Goal: Task Accomplishment & Management: Complete application form

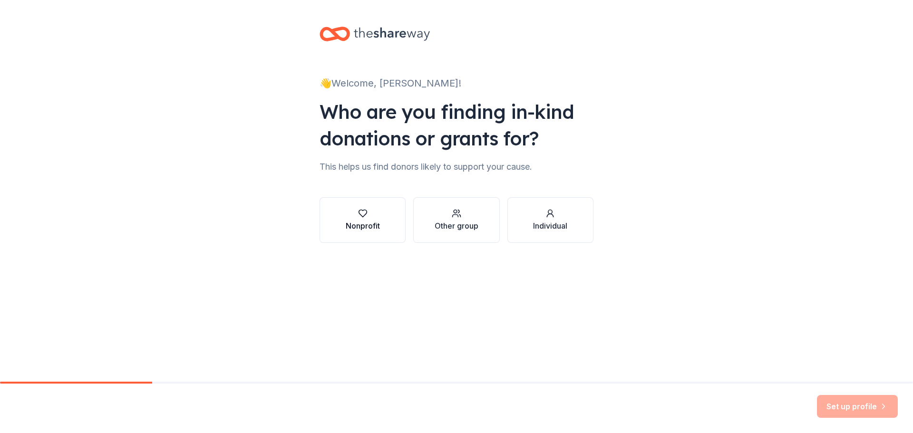
click at [366, 226] on div "Nonprofit" at bounding box center [363, 225] width 34 height 11
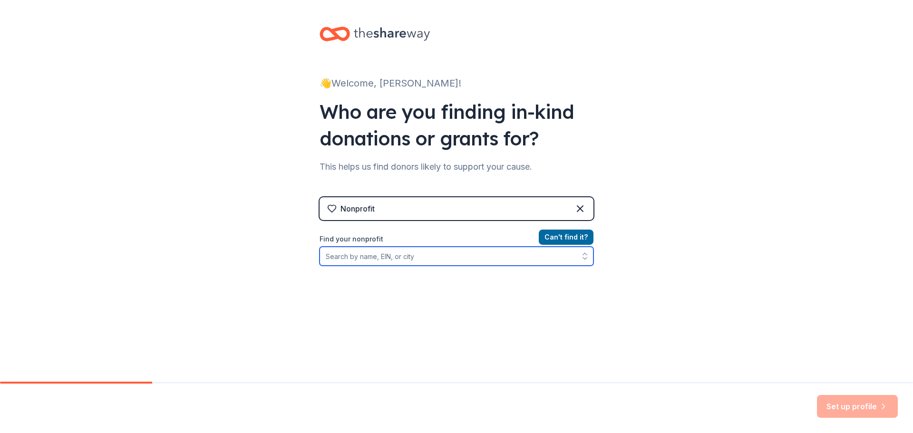
click at [382, 259] on input "Find your nonprofit" at bounding box center [457, 256] width 274 height 19
type input "[GEOGRAPHIC_DATA][DEMOGRAPHIC_DATA]"
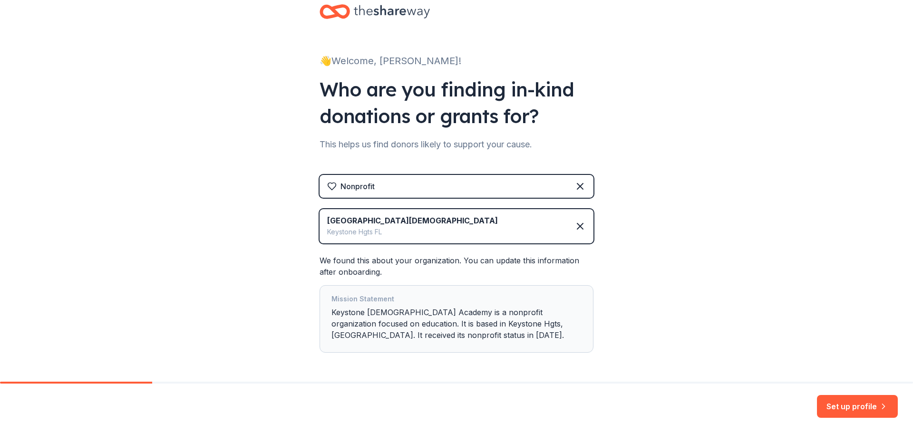
scroll to position [58, 0]
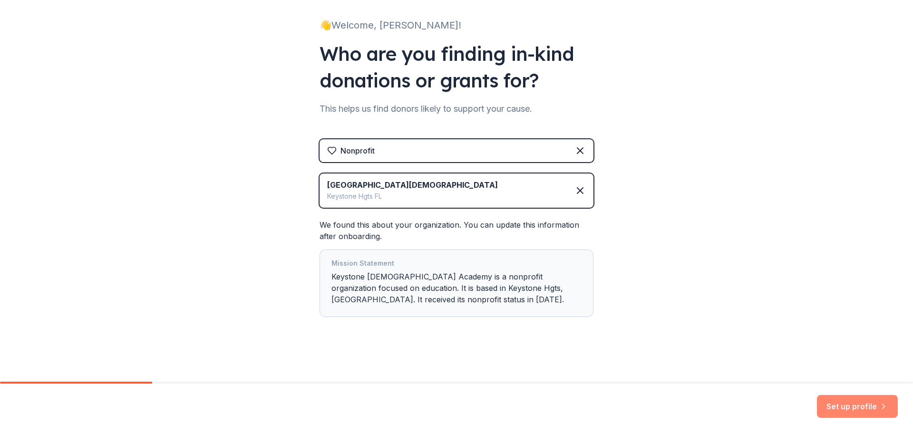
click at [843, 405] on button "Set up profile" at bounding box center [857, 406] width 81 height 23
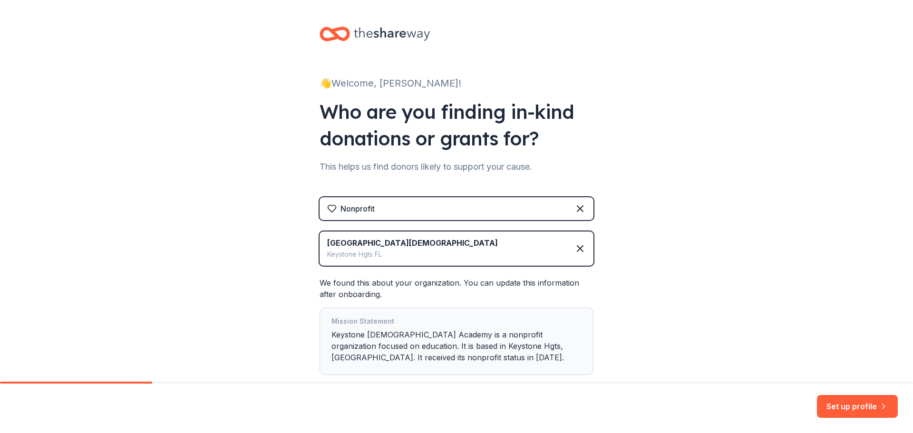
click at [436, 246] on div "Keystone [DEMOGRAPHIC_DATA] Academy Keystone Hgts FL" at bounding box center [457, 249] width 274 height 34
click at [576, 244] on icon at bounding box center [580, 248] width 11 height 11
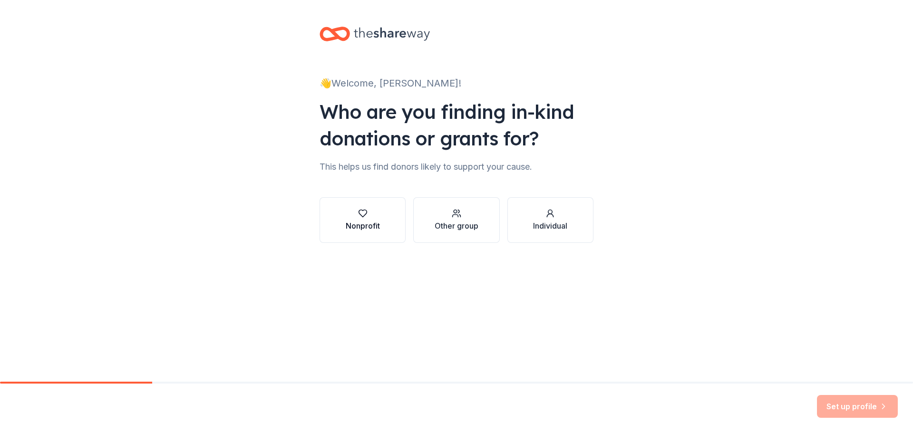
click at [383, 224] on button "Nonprofit" at bounding box center [363, 220] width 86 height 46
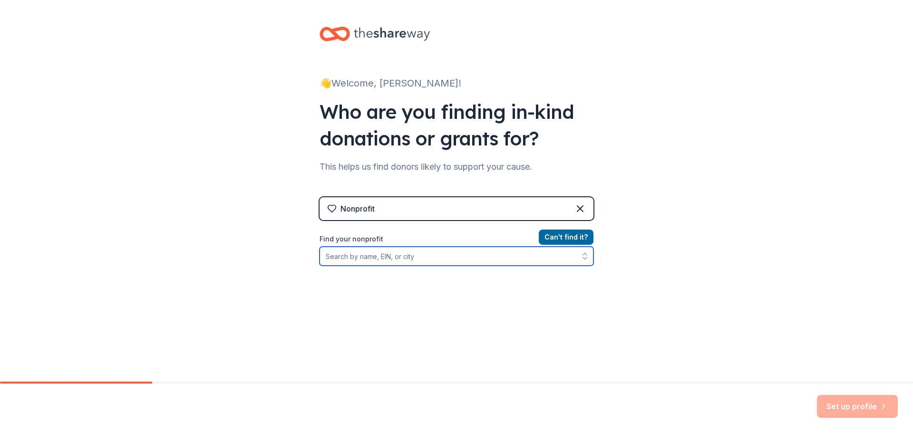
click at [388, 265] on input "Find your nonprofit" at bounding box center [457, 256] width 274 height 19
type input "[GEOGRAPHIC_DATA][DEMOGRAPHIC_DATA]"
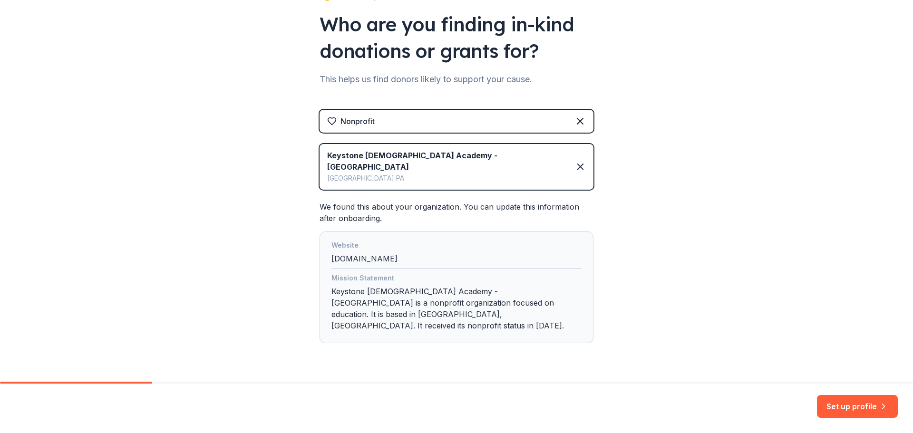
scroll to position [91, 0]
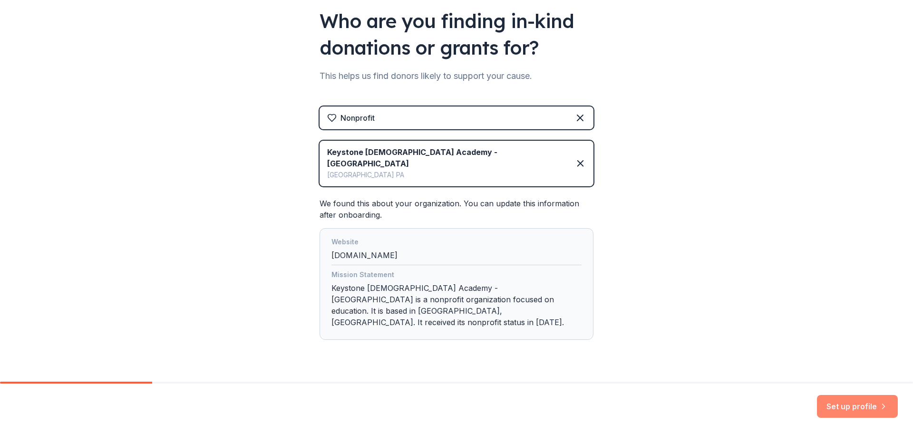
click at [828, 411] on button "Set up profile" at bounding box center [857, 406] width 81 height 23
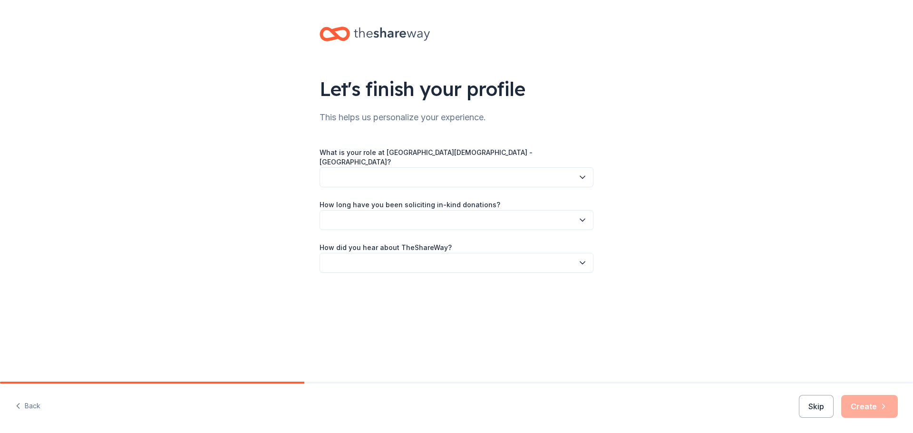
click at [451, 167] on button "button" at bounding box center [457, 177] width 274 height 20
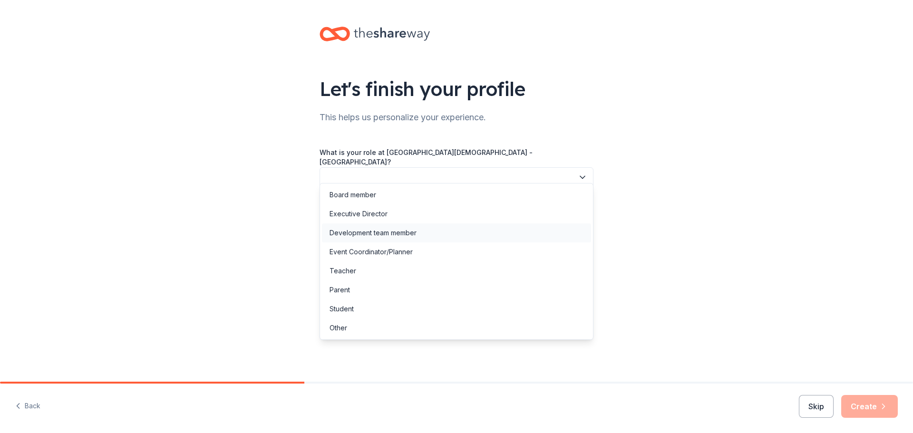
click at [401, 235] on div "Development team member" at bounding box center [373, 232] width 87 height 11
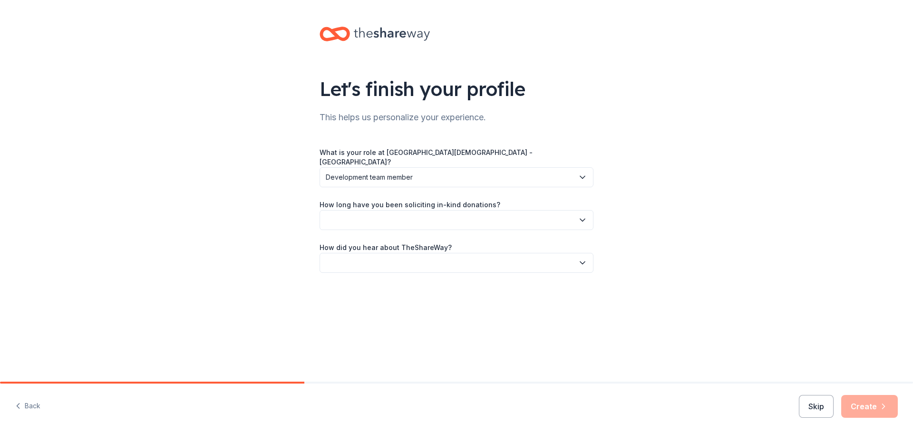
click at [404, 215] on button "button" at bounding box center [457, 220] width 274 height 20
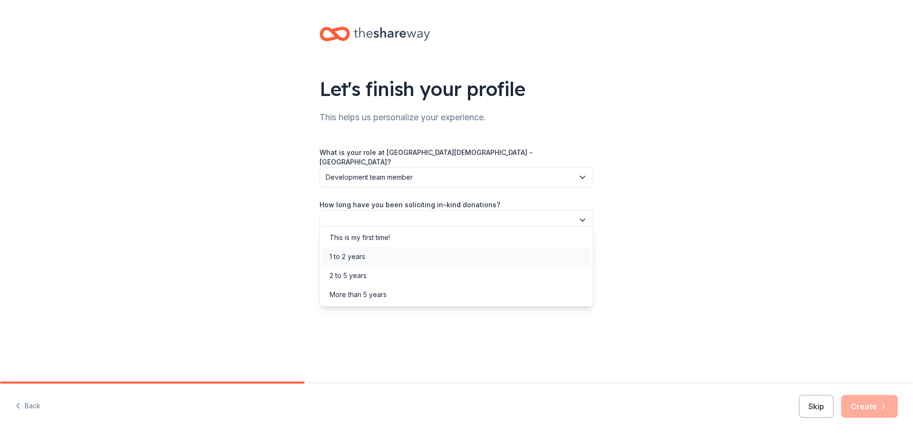
click at [383, 255] on div "1 to 2 years" at bounding box center [456, 256] width 269 height 19
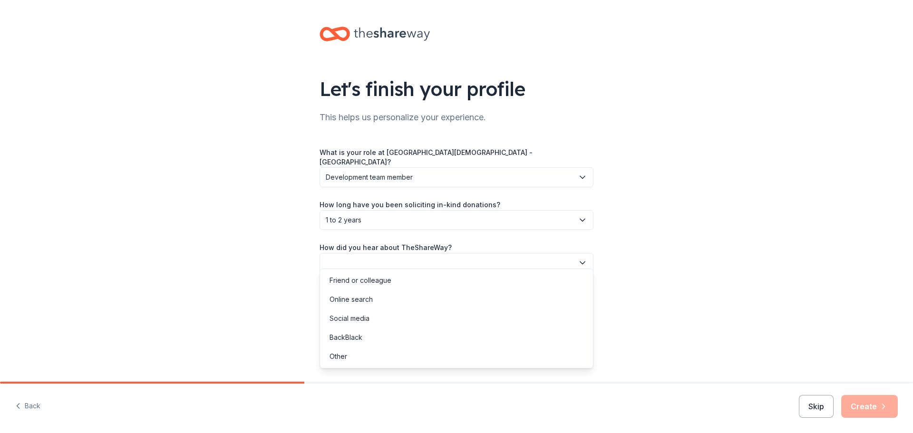
click at [385, 253] on button "button" at bounding box center [457, 263] width 274 height 20
click at [384, 300] on div "Online search" at bounding box center [456, 299] width 269 height 19
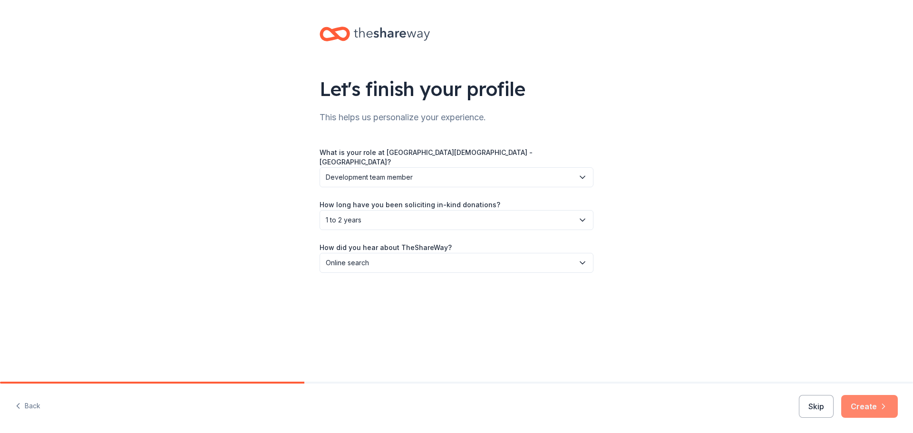
click at [859, 403] on button "Create" at bounding box center [870, 406] width 57 height 23
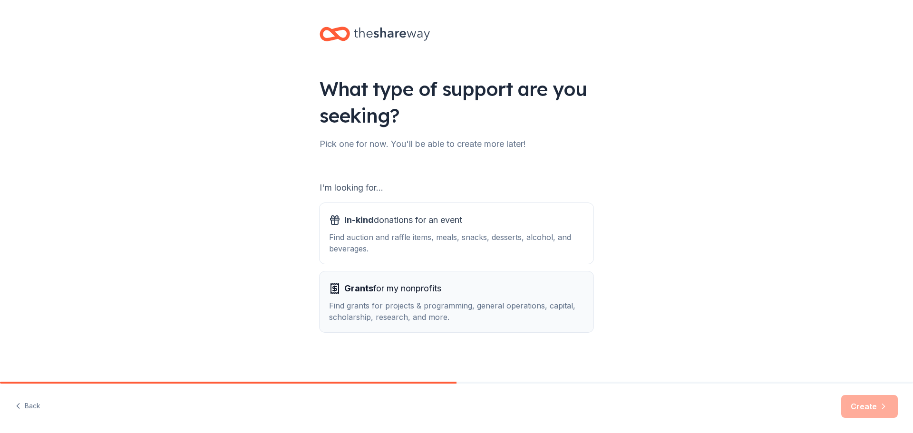
scroll to position [2, 0]
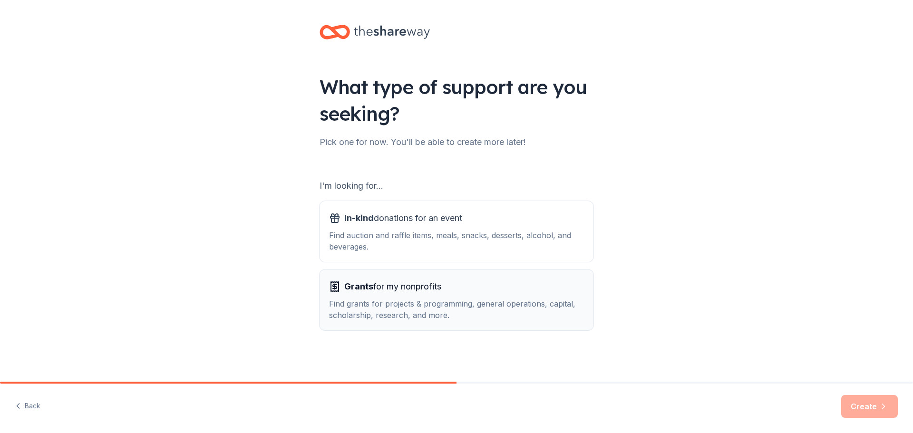
click at [420, 305] on div "Find grants for projects & programming, general operations, capital, scholarshi…" at bounding box center [456, 309] width 255 height 23
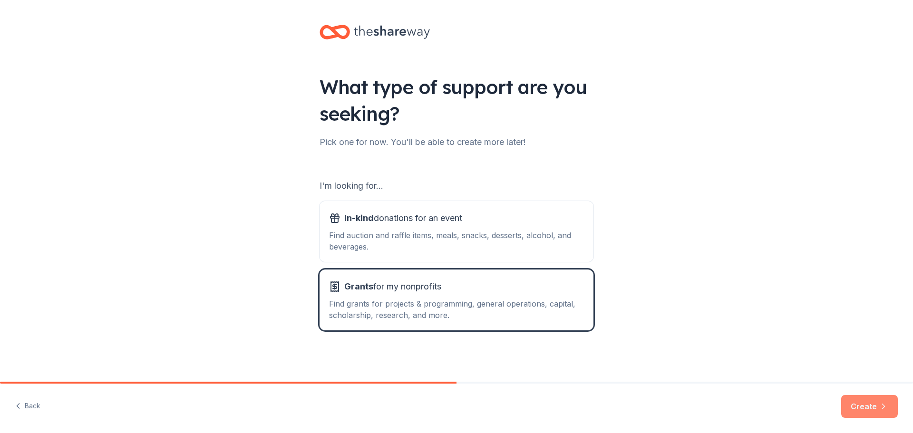
click at [885, 408] on icon "button" at bounding box center [884, 407] width 10 height 10
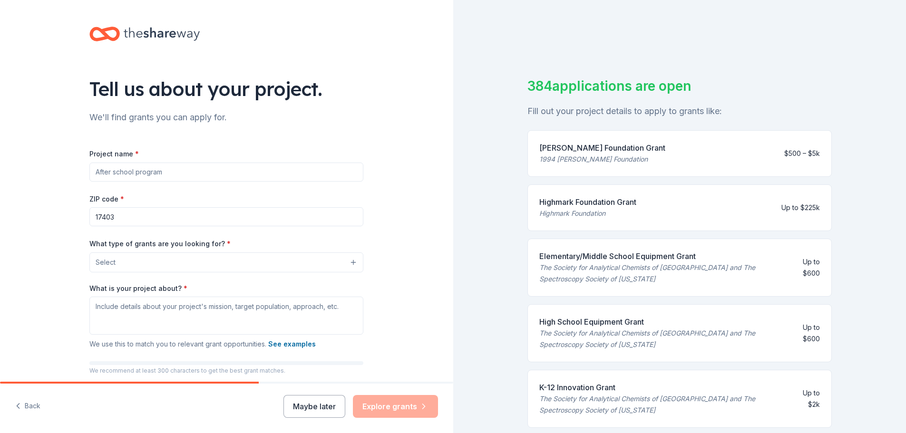
click at [122, 173] on input "Project name *" at bounding box center [226, 172] width 274 height 19
type input "Breakfast Program"
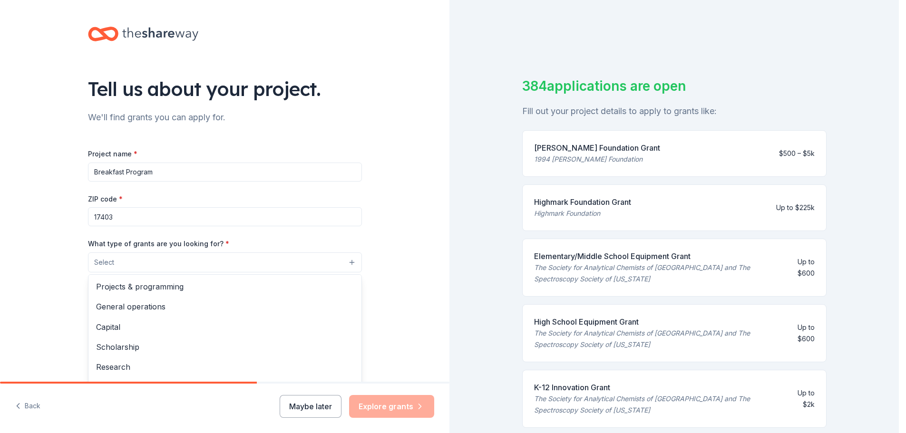
click at [131, 267] on button "Select" at bounding box center [225, 263] width 274 height 20
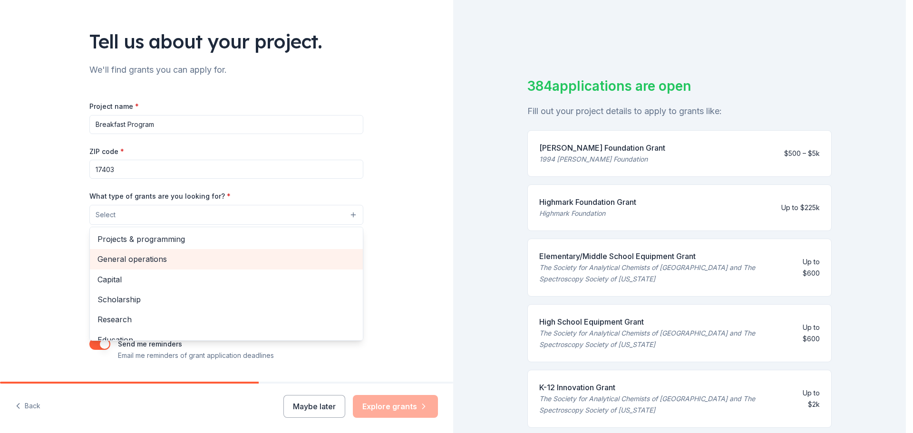
click at [158, 261] on span "General operations" at bounding box center [227, 259] width 258 height 12
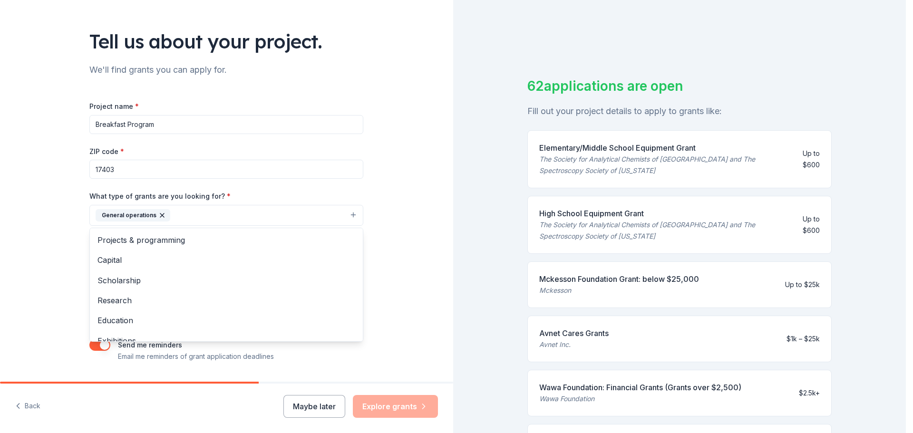
click at [69, 256] on div "Tell us about your project. We'll find grants you can apply for. Project name *…" at bounding box center [226, 180] width 453 height 456
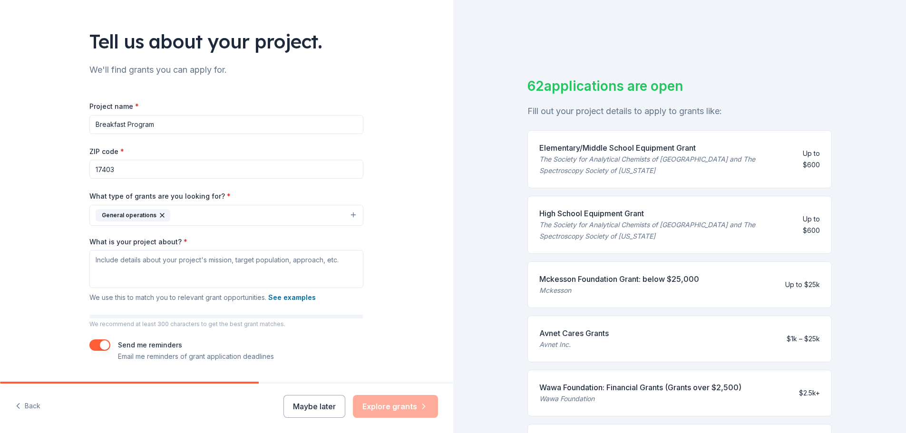
click at [188, 223] on button "General operations" at bounding box center [226, 215] width 274 height 21
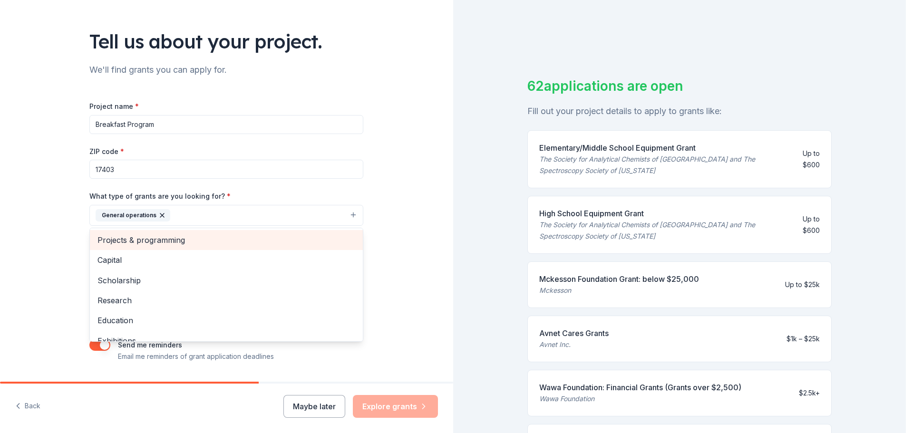
click at [189, 244] on span "Projects & programming" at bounding box center [227, 240] width 258 height 12
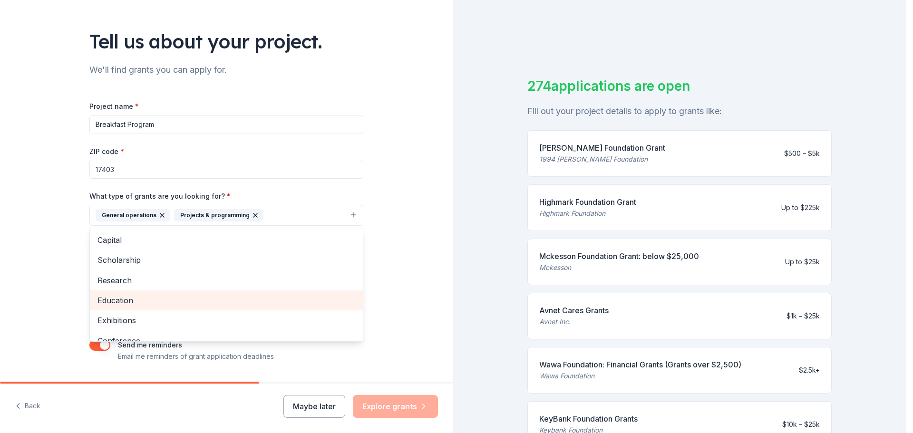
click at [147, 297] on span "Education" at bounding box center [227, 300] width 258 height 12
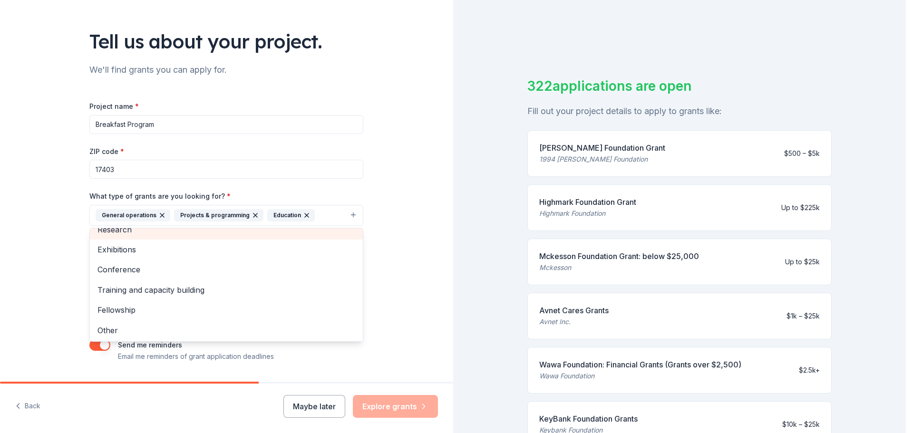
scroll to position [52, 0]
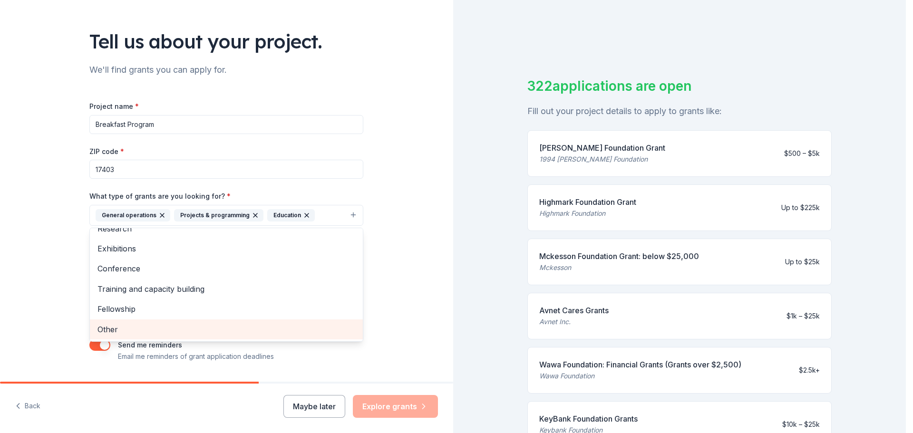
click at [132, 331] on span "Other" at bounding box center [227, 329] width 258 height 12
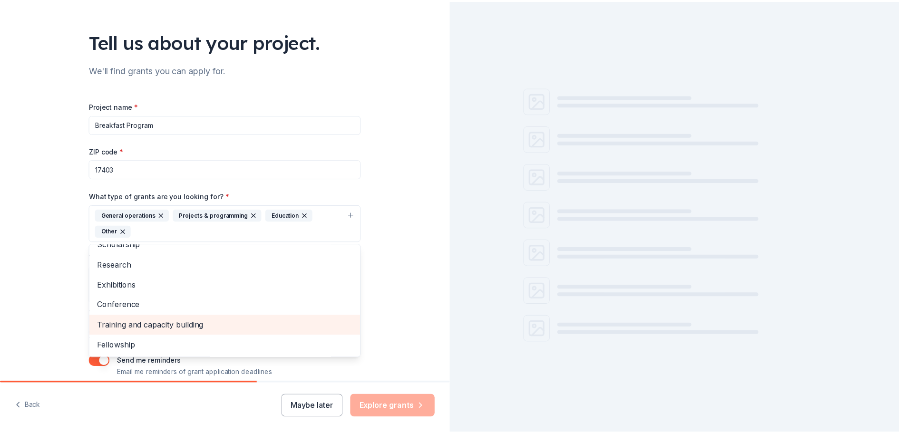
scroll to position [32, 0]
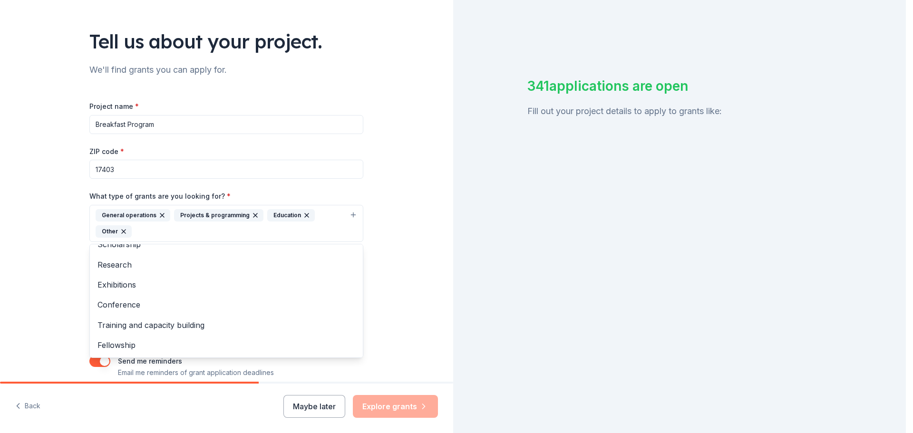
click at [64, 281] on div "Tell us about your project. We'll find grants you can apply for. Project name *…" at bounding box center [226, 188] width 453 height 472
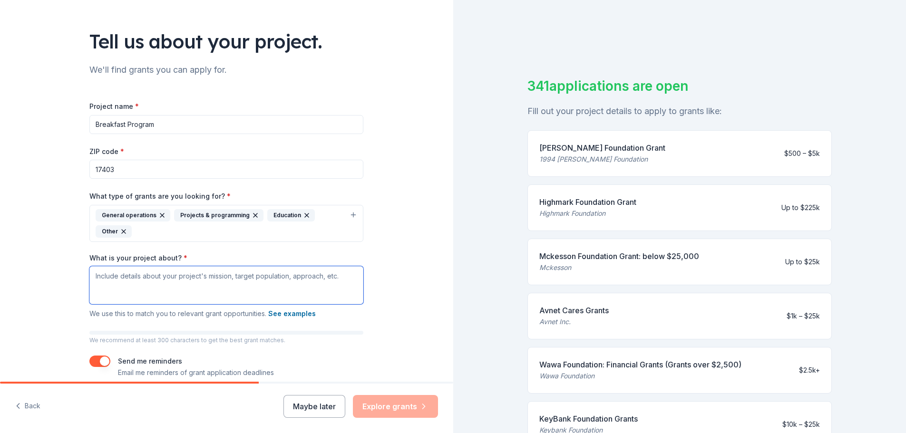
click at [157, 283] on textarea "What is your project about? *" at bounding box center [226, 285] width 274 height 38
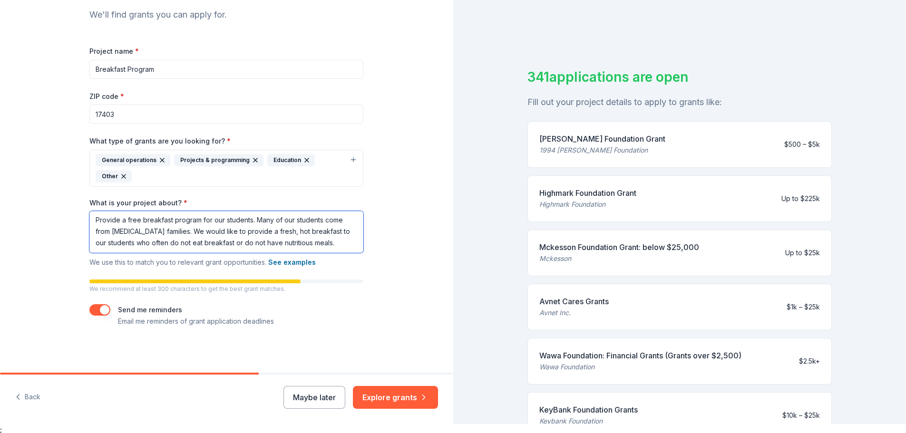
scroll to position [11, 0]
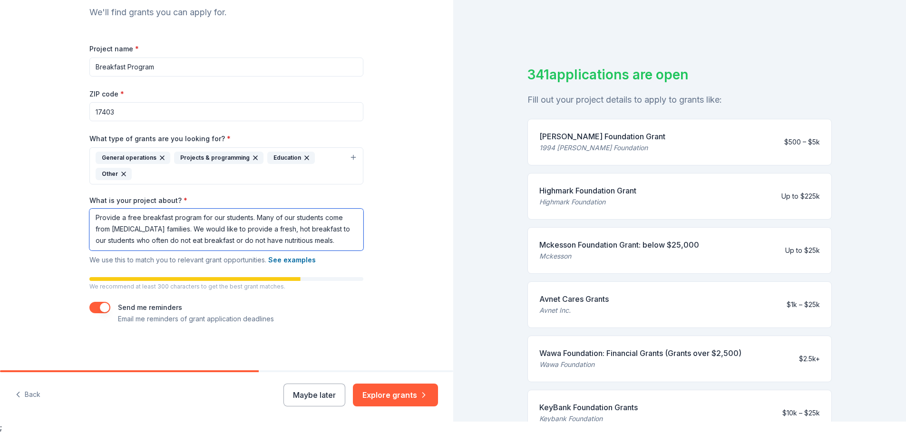
type textarea "Provide a free breakfast program for our students. Many of our students come fr…"
click at [102, 309] on button "button" at bounding box center [99, 307] width 21 height 11
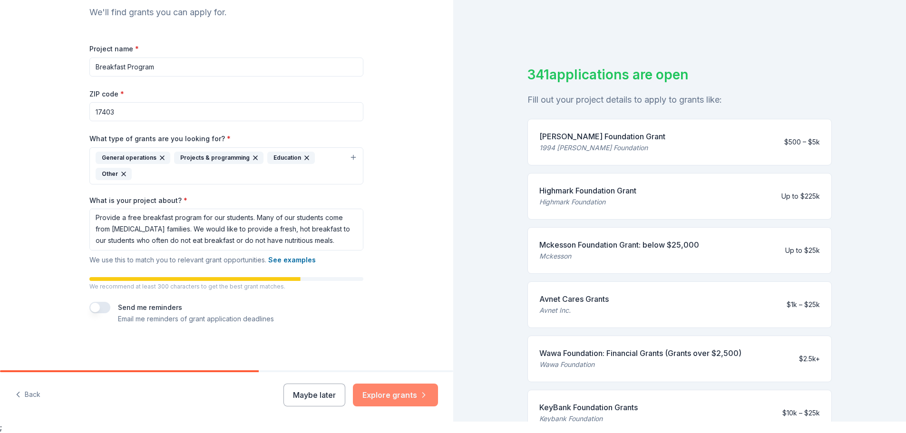
click at [390, 397] on button "Explore grants" at bounding box center [395, 395] width 85 height 23
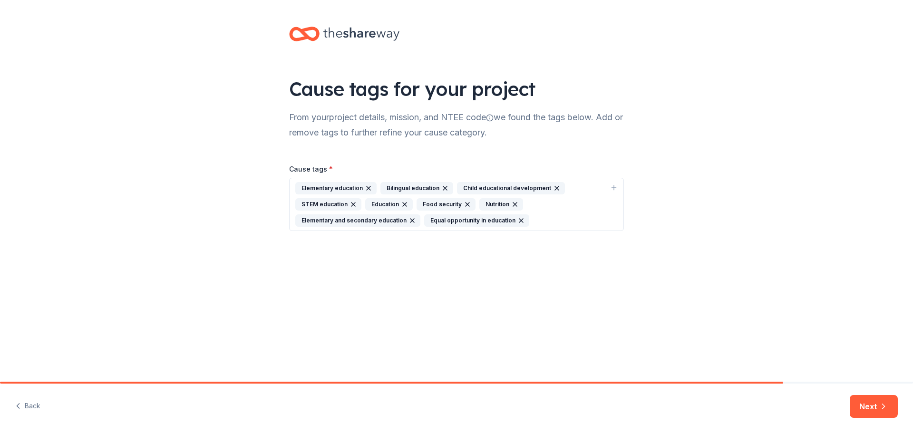
click at [350, 205] on icon "button" at bounding box center [354, 205] width 8 height 8
click at [863, 407] on button "Next" at bounding box center [874, 406] width 48 height 23
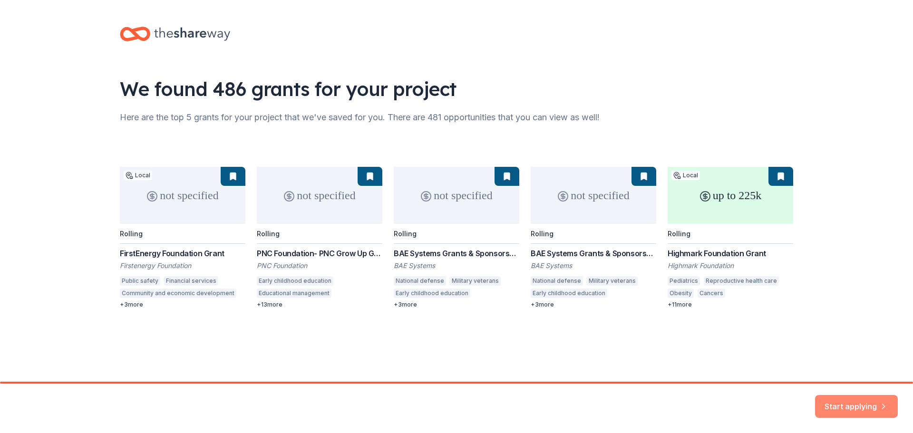
click at [851, 402] on button "Start applying" at bounding box center [856, 402] width 83 height 23
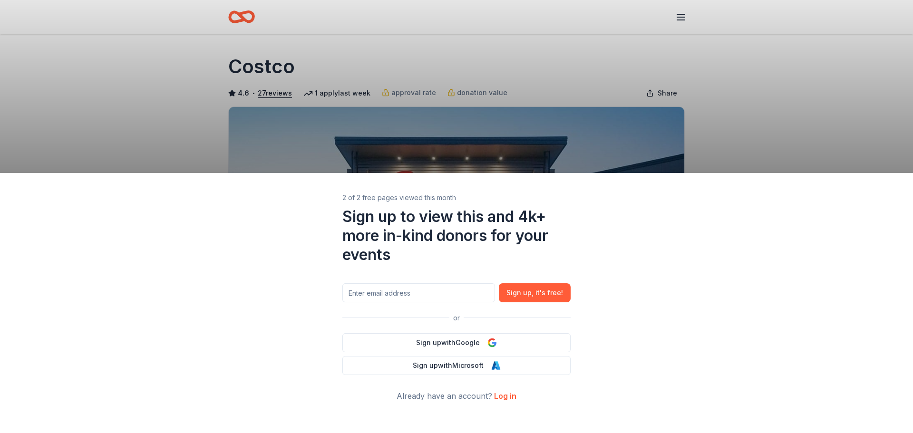
click at [538, 119] on div "2 of 2 free pages viewed this month Sign up to view this and 4k+ more in-kind d…" at bounding box center [456, 216] width 913 height 433
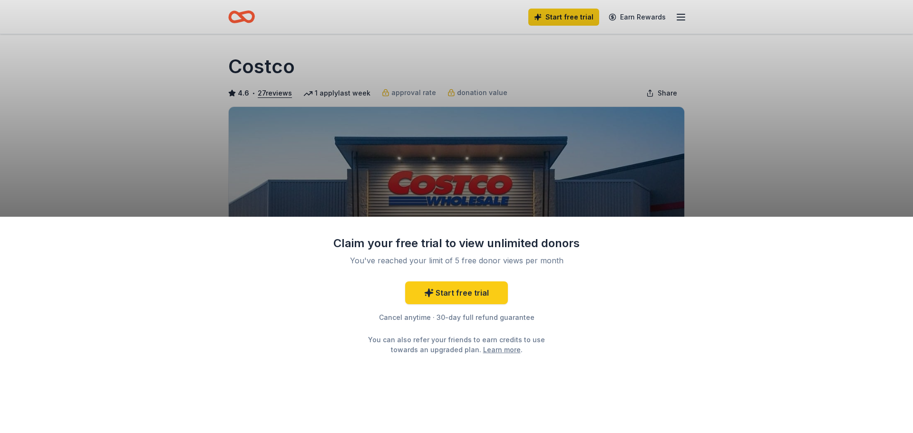
click at [746, 162] on div "Claim your free trial to view unlimited donors You've reached your limit of 5 f…" at bounding box center [456, 216] width 913 height 433
